Goal: Task Accomplishment & Management: Use online tool/utility

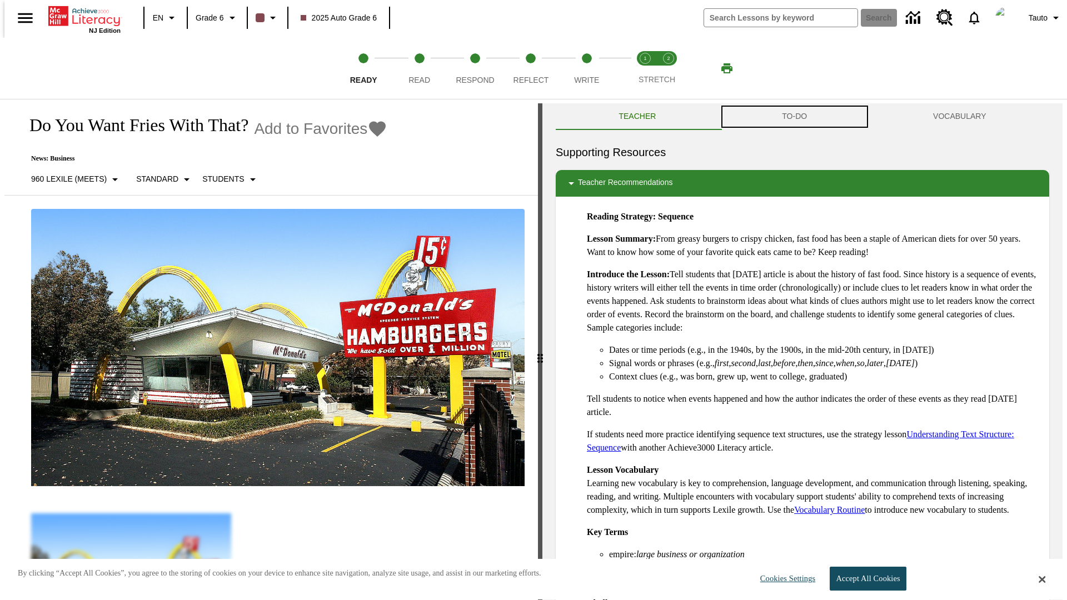
click at [794, 117] on button "TO-DO" at bounding box center [794, 116] width 151 height 27
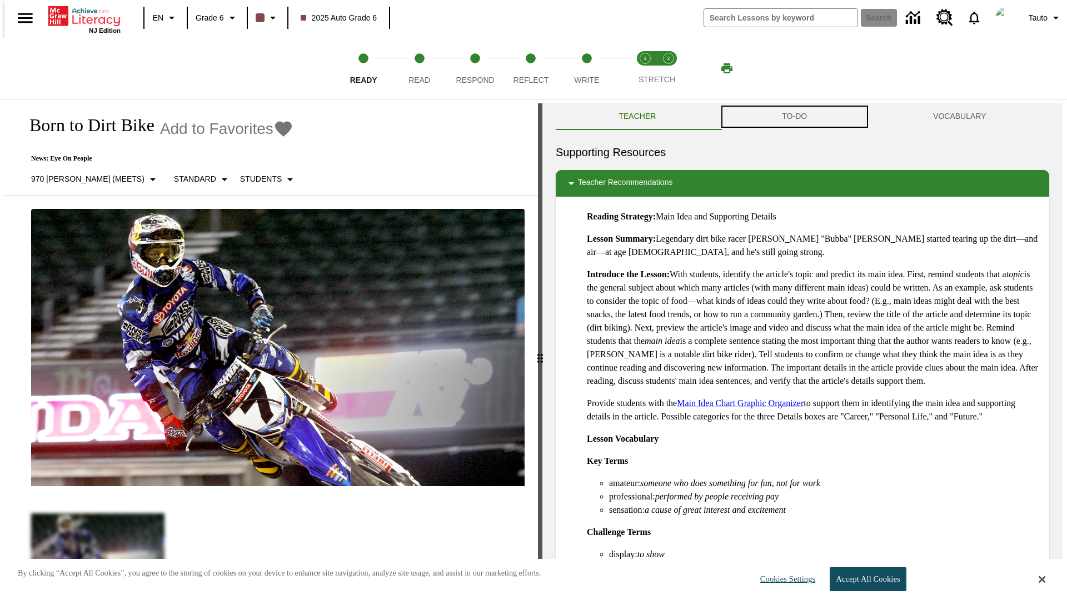
click at [794, 117] on button "TO-DO" at bounding box center [794, 116] width 151 height 27
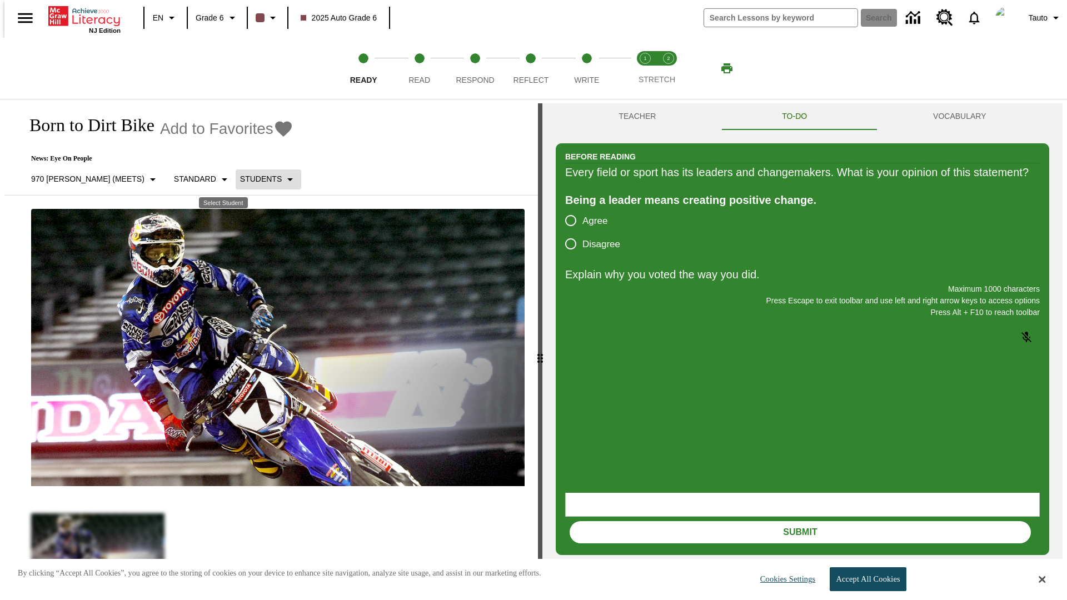
click at [240, 179] on p "Students" at bounding box center [261, 179] width 42 height 12
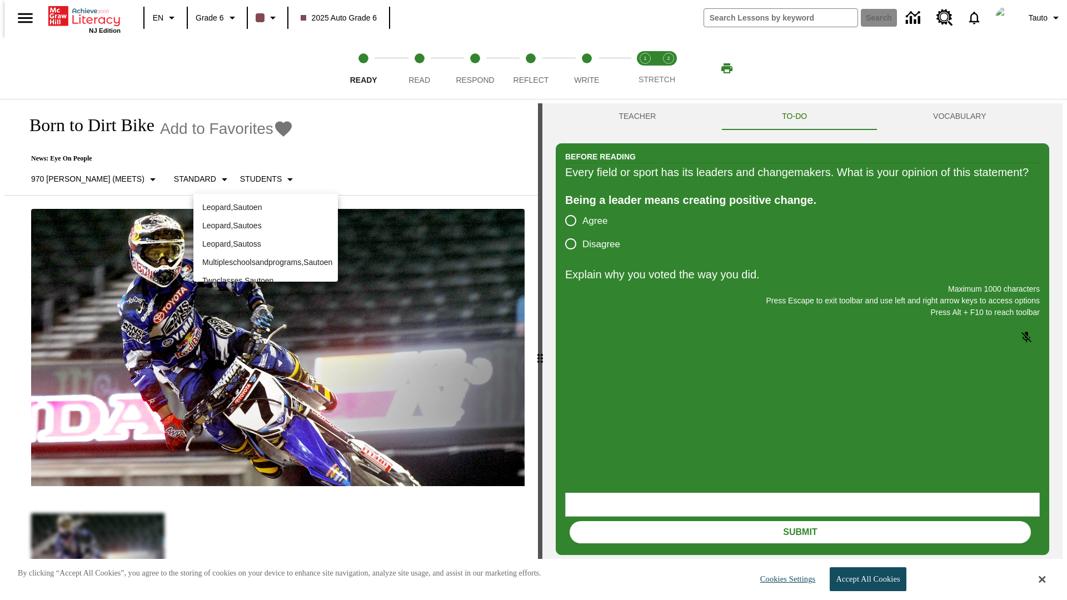
click at [266, 207] on p "Leopard , Sautoen" at bounding box center [265, 208] width 127 height 12
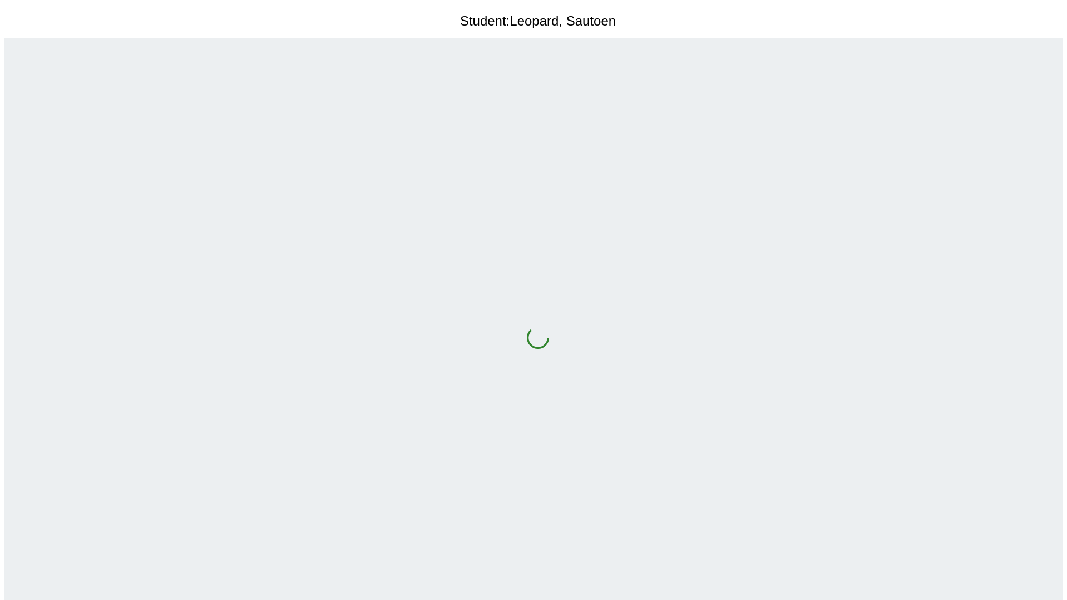
scroll to position [72, 0]
